Goal: Task Accomplishment & Management: Use online tool/utility

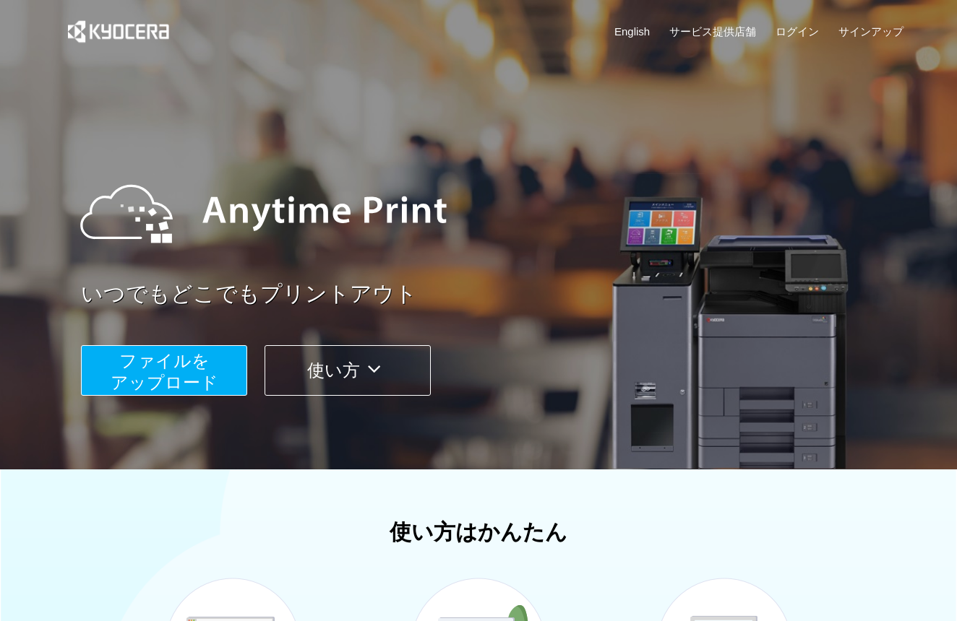
click at [196, 368] on span "ファイルを ​​アップロード" at bounding box center [165, 371] width 108 height 41
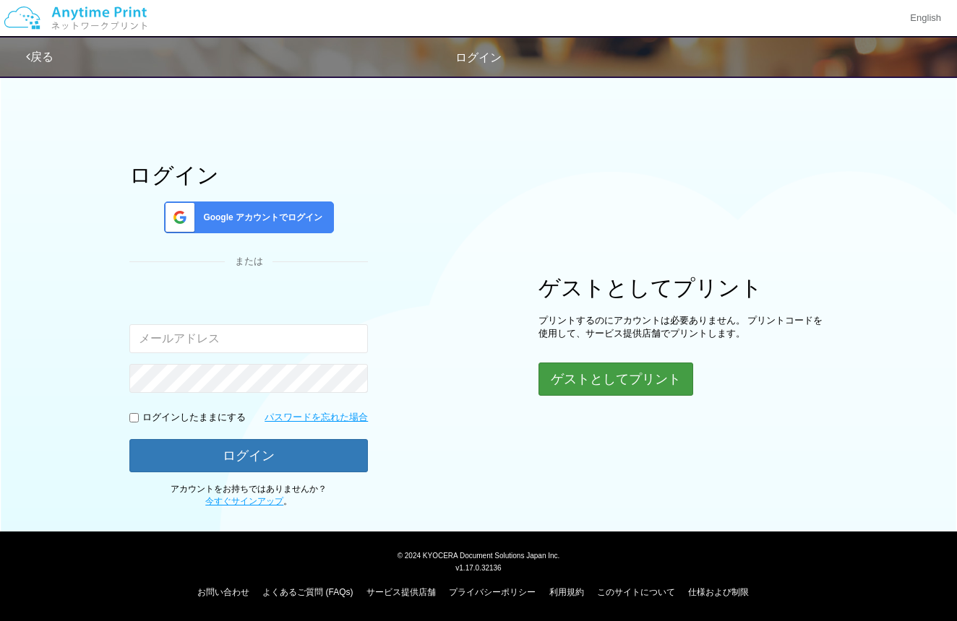
click at [571, 372] on button "ゲストとしてプリント" at bounding box center [615, 379] width 155 height 33
click at [600, 381] on button "ゲストとしてプリント" at bounding box center [615, 379] width 155 height 33
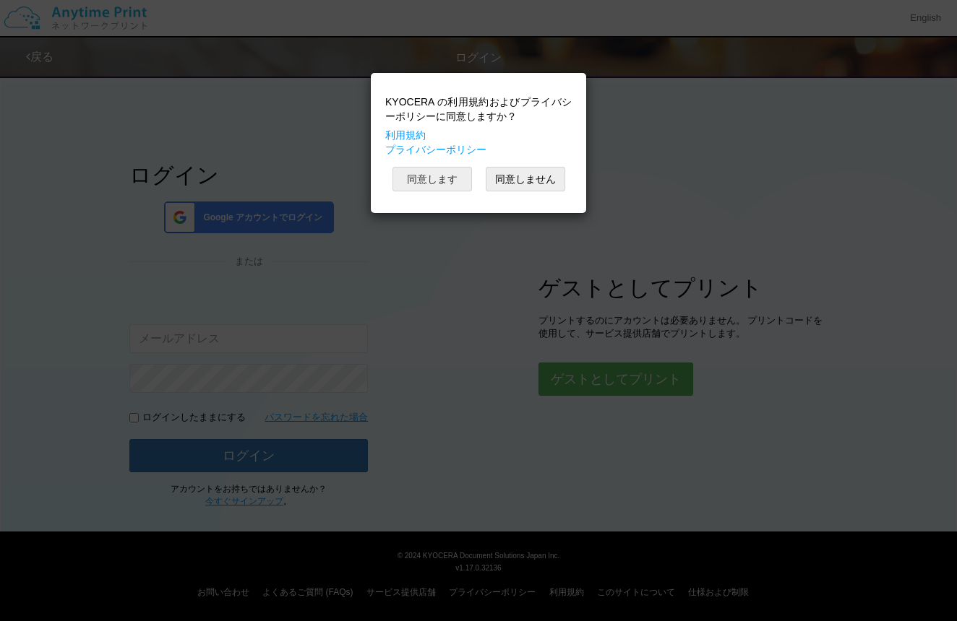
click at [424, 171] on button "同意します" at bounding box center [431, 179] width 79 height 25
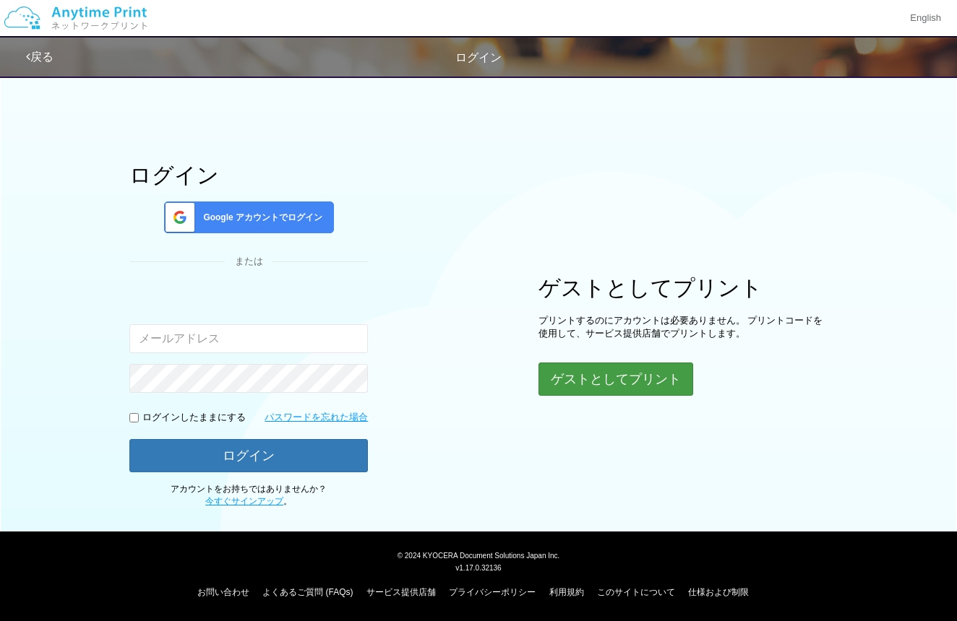
click at [624, 381] on button "ゲストとしてプリント" at bounding box center [615, 379] width 155 height 33
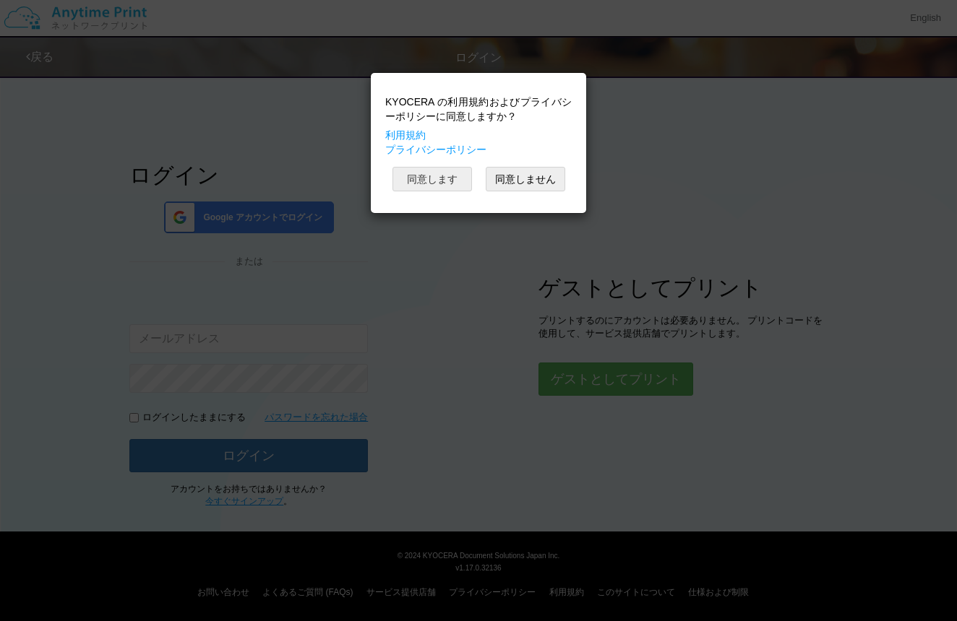
click at [447, 172] on button "同意します" at bounding box center [431, 179] width 79 height 25
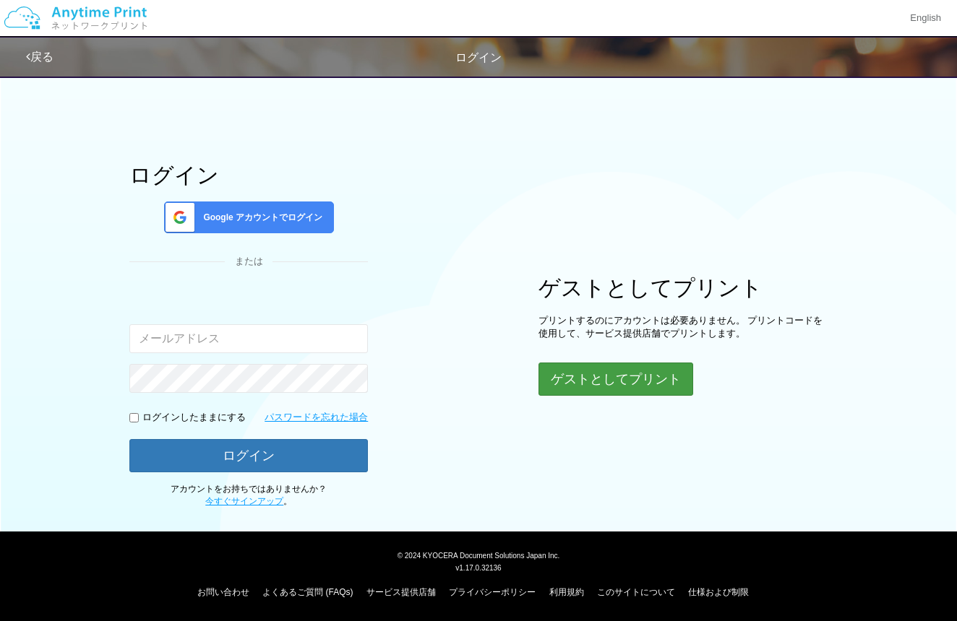
click at [606, 379] on button "ゲストとしてプリント" at bounding box center [615, 379] width 155 height 33
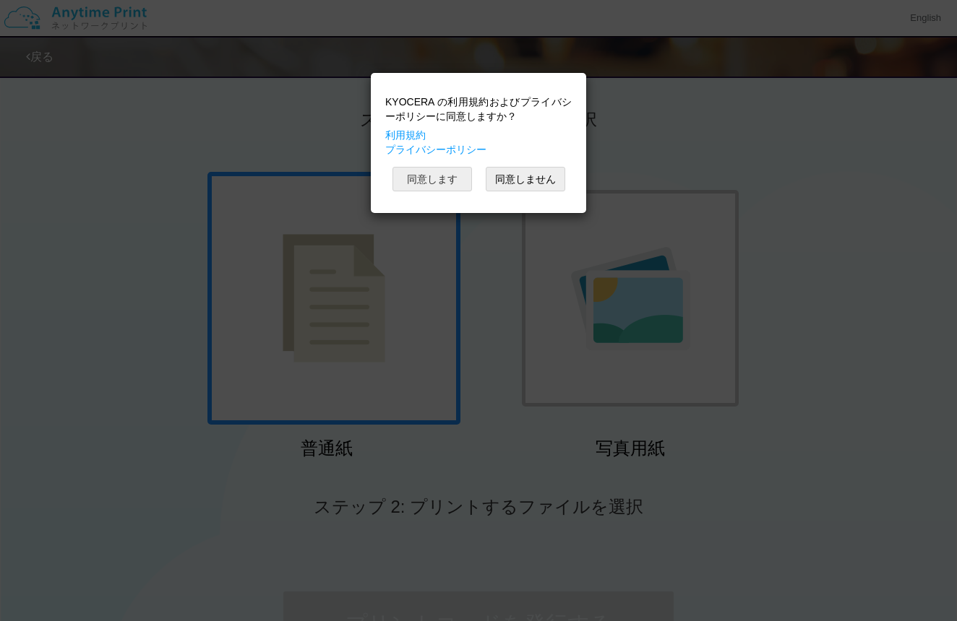
click at [410, 178] on button "同意します" at bounding box center [431, 179] width 79 height 25
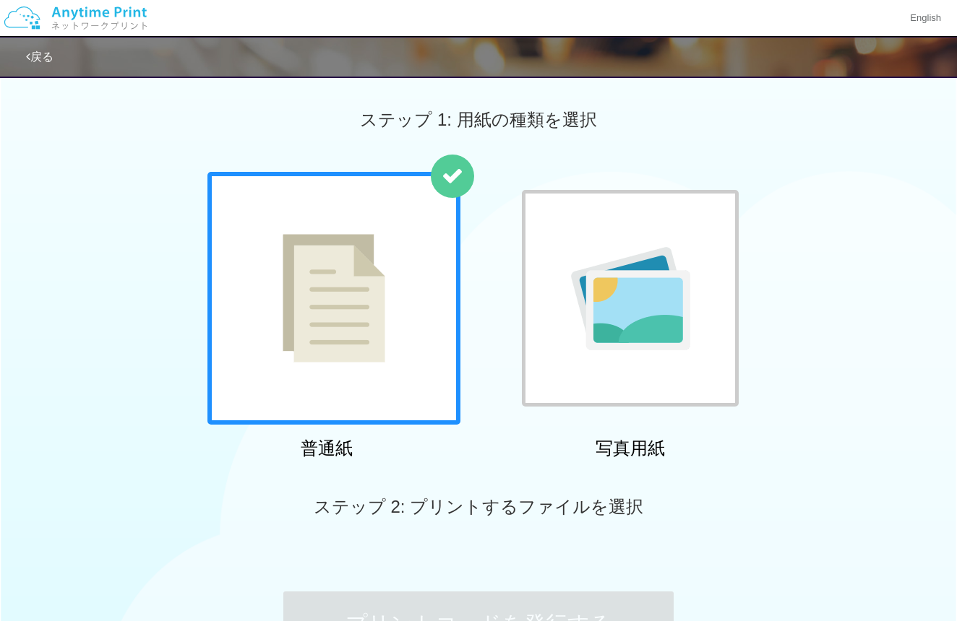
click at [363, 349] on img at bounding box center [333, 298] width 103 height 129
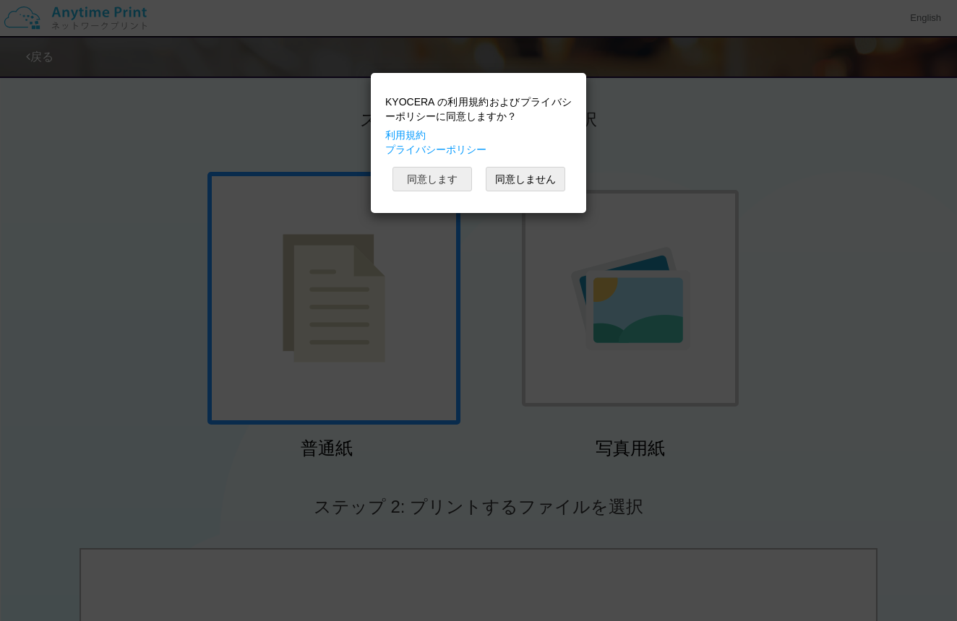
click at [443, 182] on button "同意します" at bounding box center [431, 179] width 79 height 25
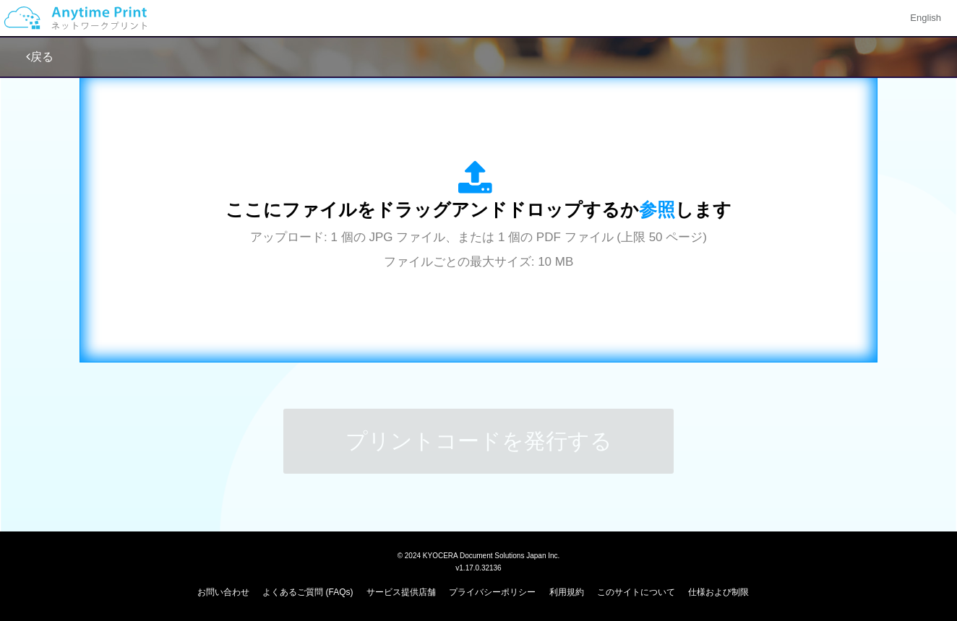
scroll to position [477, 0]
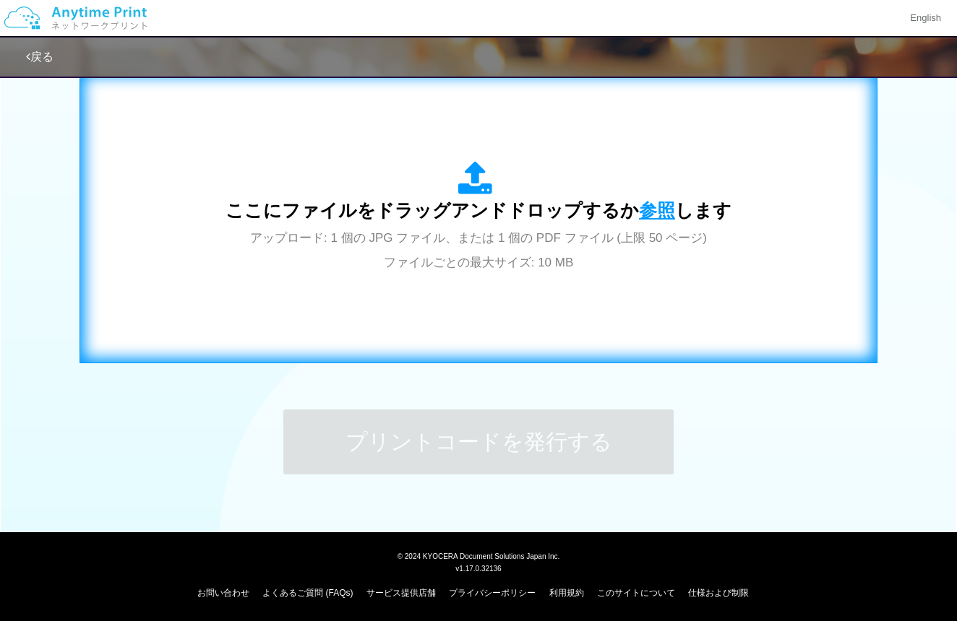
click at [658, 205] on span "参照" at bounding box center [657, 210] width 36 height 20
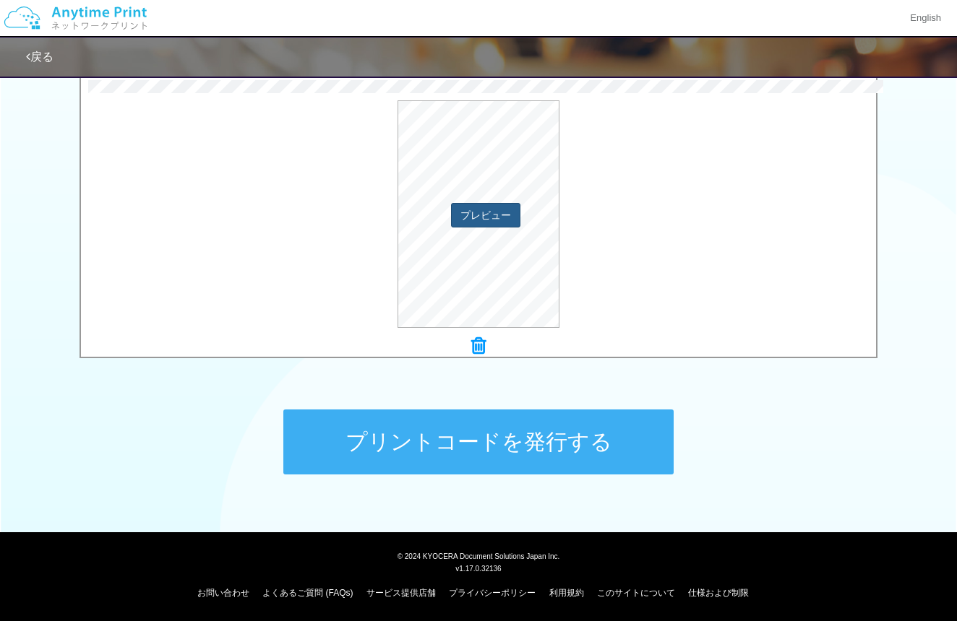
click at [478, 210] on button "プレビュー" at bounding box center [485, 215] width 69 height 25
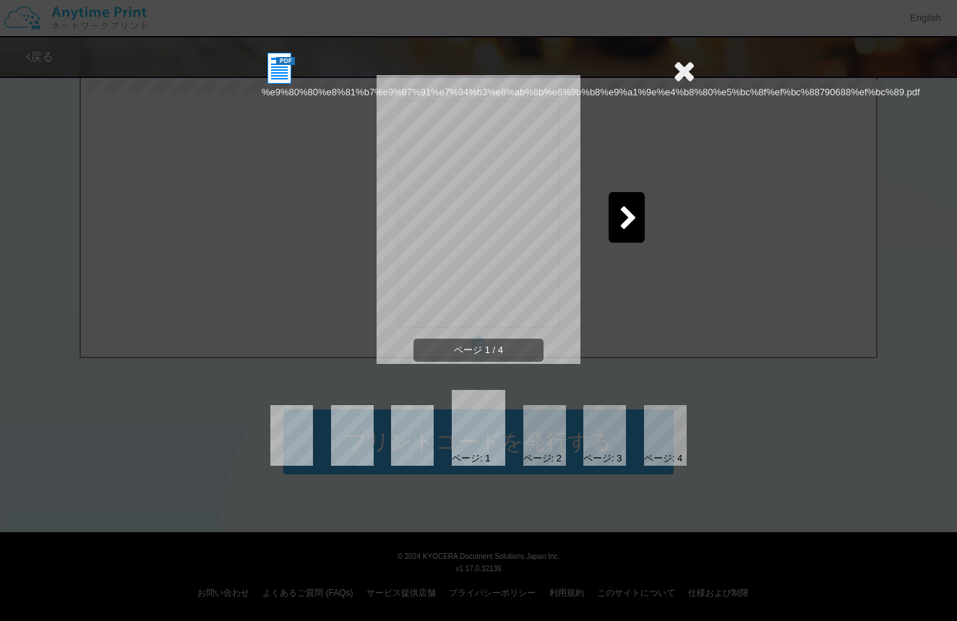
click at [629, 228] on icon at bounding box center [628, 219] width 18 height 25
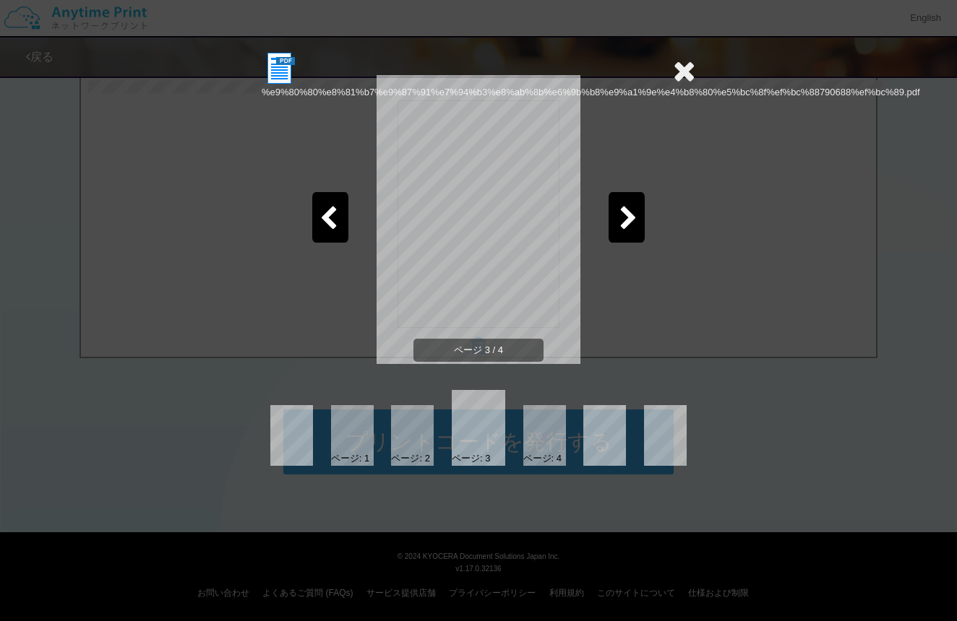
click at [629, 228] on icon at bounding box center [628, 219] width 18 height 25
click at [629, 228] on div "ページ 4 / 4" at bounding box center [478, 231] width 433 height 289
click at [689, 72] on icon at bounding box center [684, 70] width 22 height 29
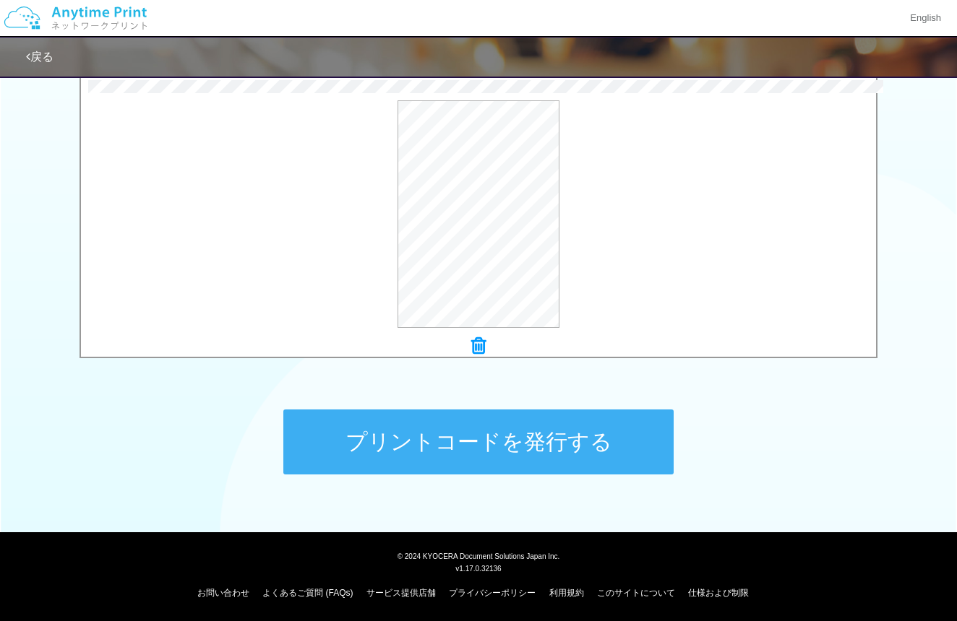
click at [435, 455] on button "プリントコードを発行する" at bounding box center [478, 442] width 390 height 65
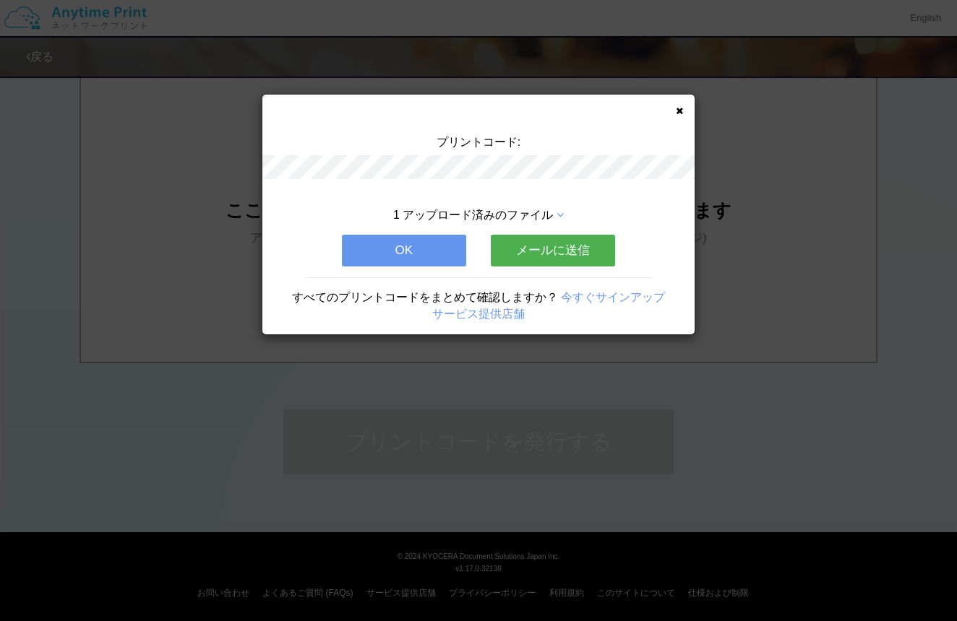
scroll to position [0, 0]
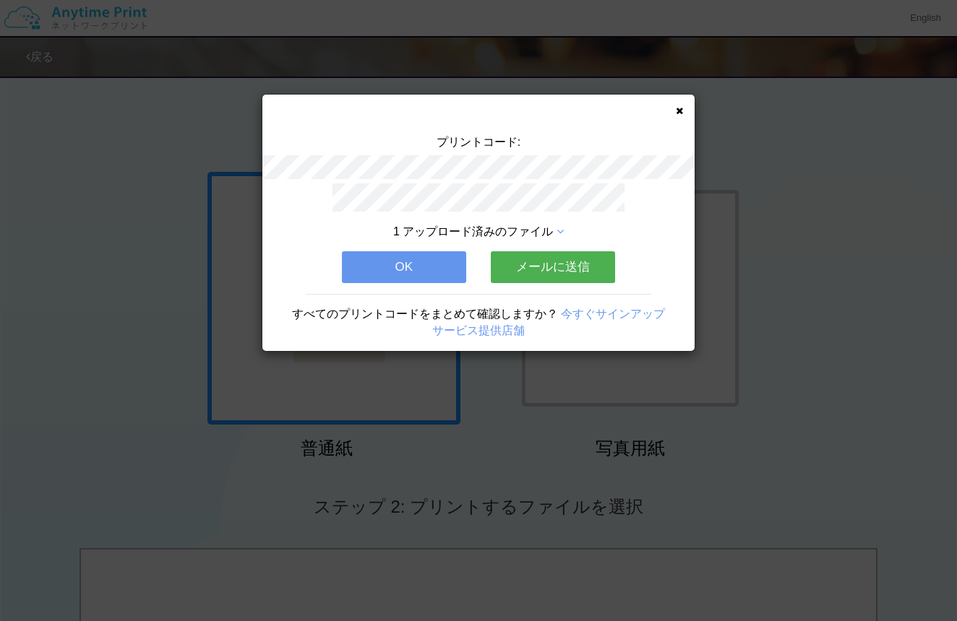
click at [530, 262] on button "メールに送信" at bounding box center [553, 267] width 124 height 32
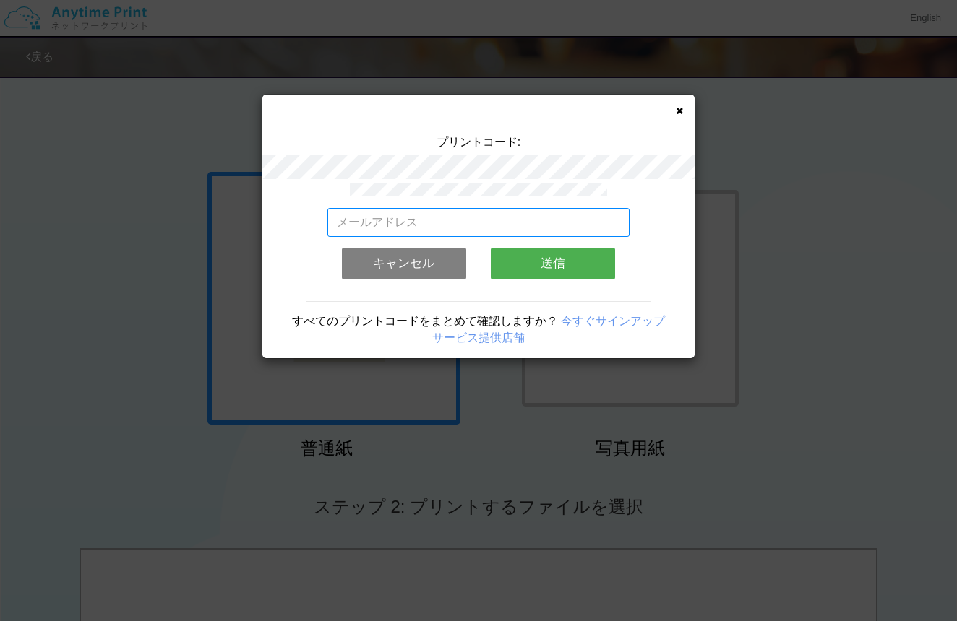
click at [396, 218] on input "email" at bounding box center [478, 222] width 303 height 29
type input "[EMAIL_ADDRESS][DOMAIN_NAME]"
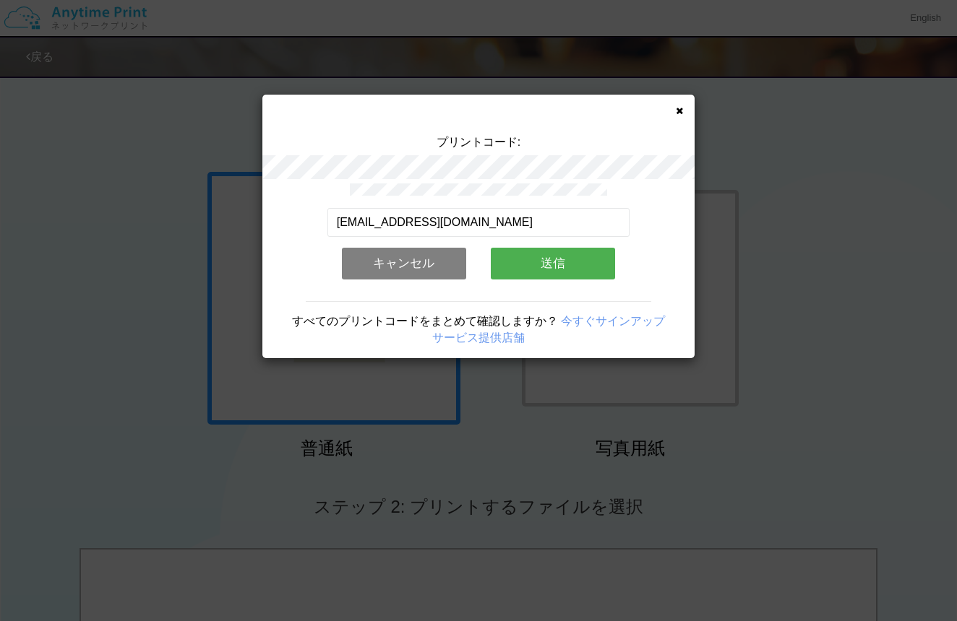
click at [555, 263] on button "送信" at bounding box center [553, 264] width 124 height 32
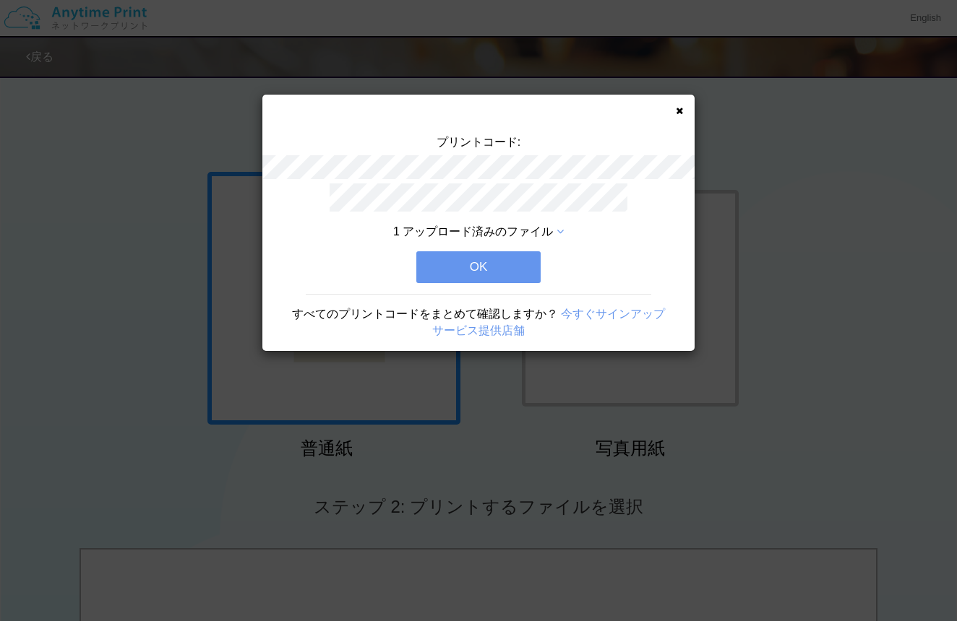
click at [493, 265] on button "OK" at bounding box center [478, 267] width 124 height 32
